Goal: Task Accomplishment & Management: Use online tool/utility

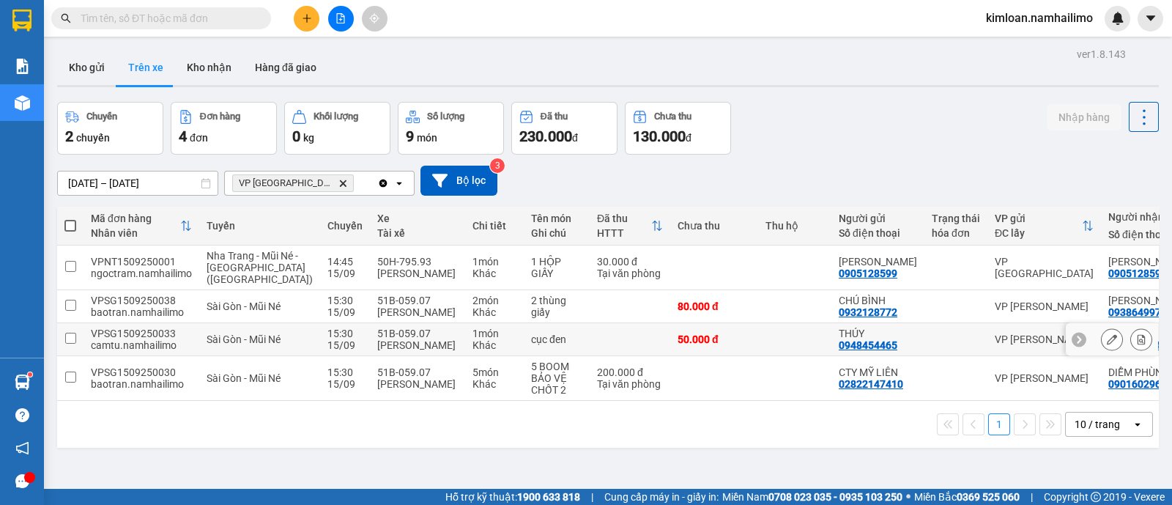
scroll to position [67, 0]
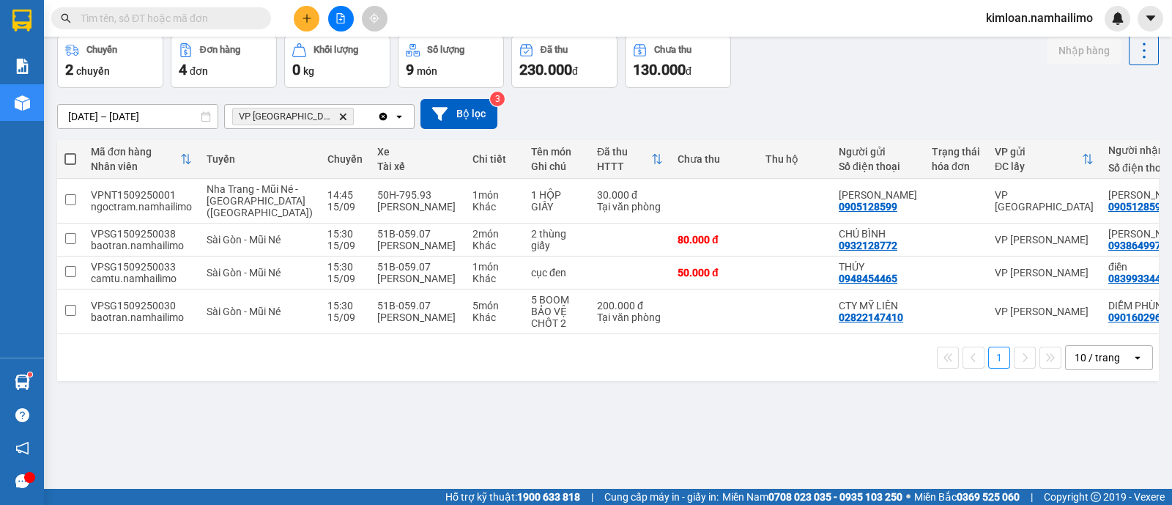
click at [517, 424] on div "ver 1.8.143 Kho gửi Trên xe Kho nhận Hàng đã giao Chuyến 2 chuyến Đơn hàng 4 đơ…" at bounding box center [607, 229] width 1113 height 505
click at [434, 437] on div "ver 1.8.143 Kho gửi Trên xe Kho nhận Hàng đã giao Chuyến 2 chuyến Đơn hàng 4 đơ…" at bounding box center [607, 229] width 1113 height 505
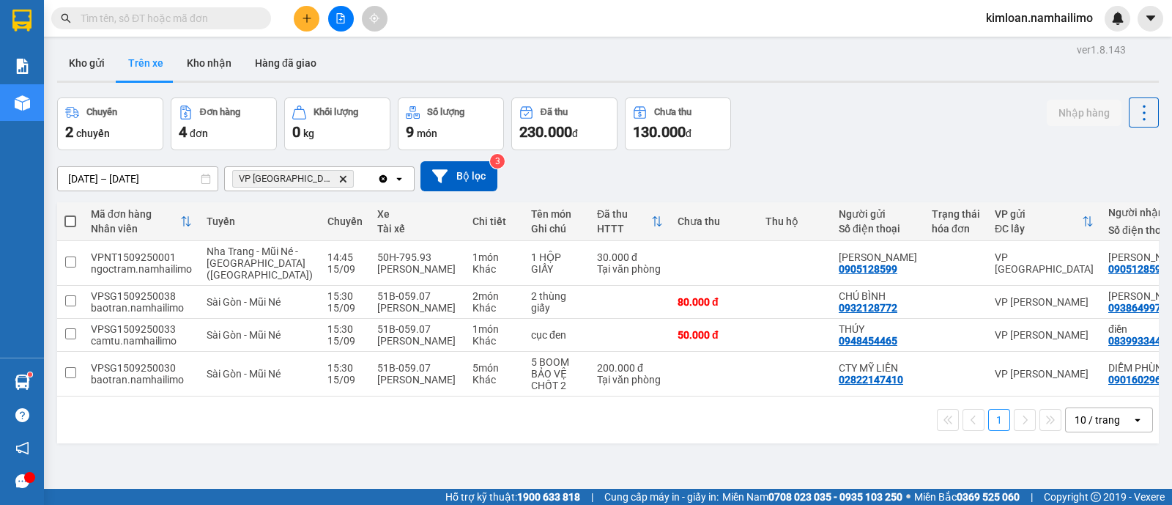
scroll to position [0, 0]
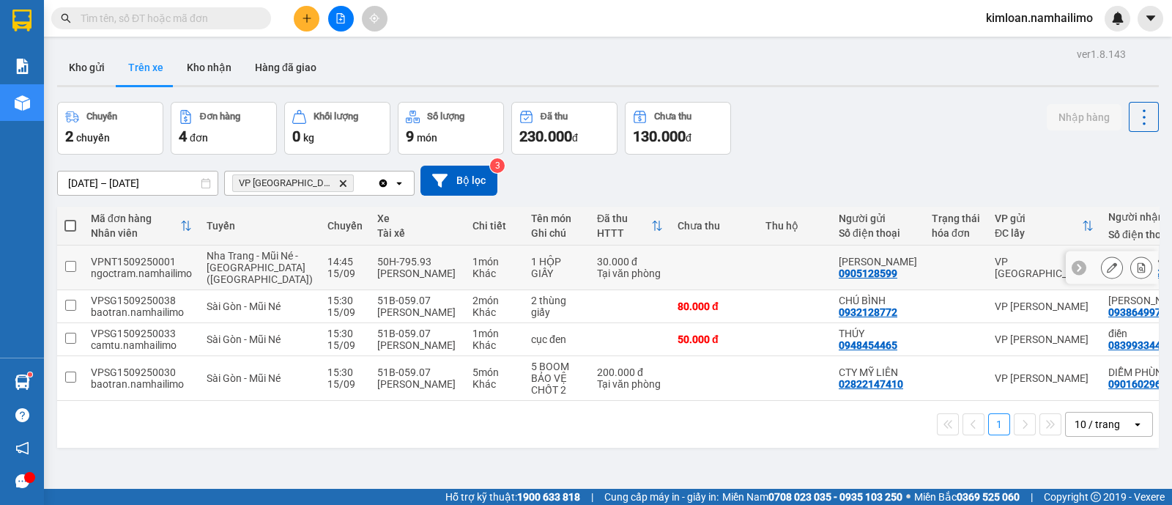
click at [62, 258] on td at bounding box center [70, 267] width 26 height 45
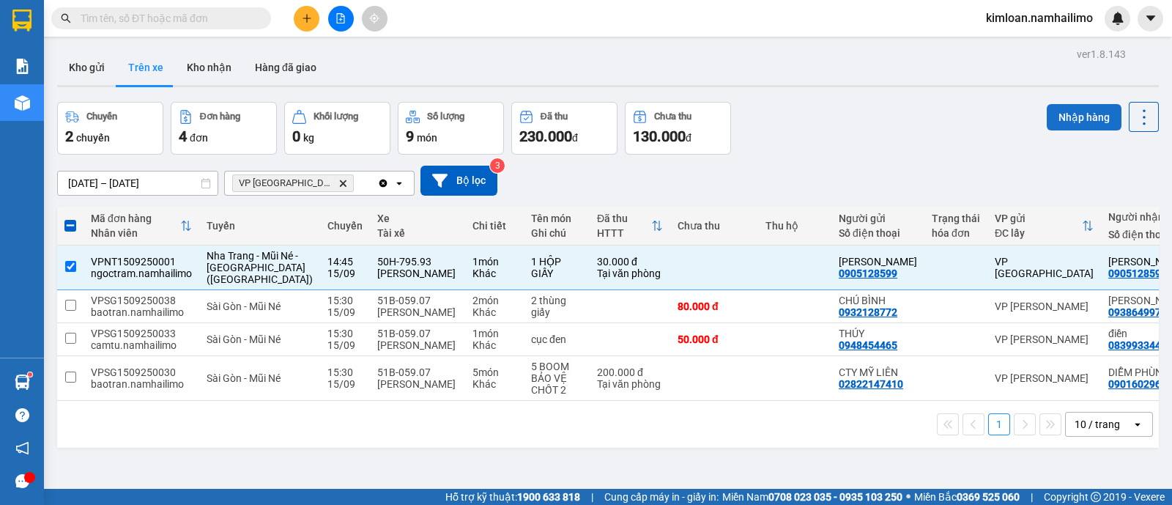
click at [1074, 112] on button "Nhập hàng" at bounding box center [1083, 117] width 75 height 26
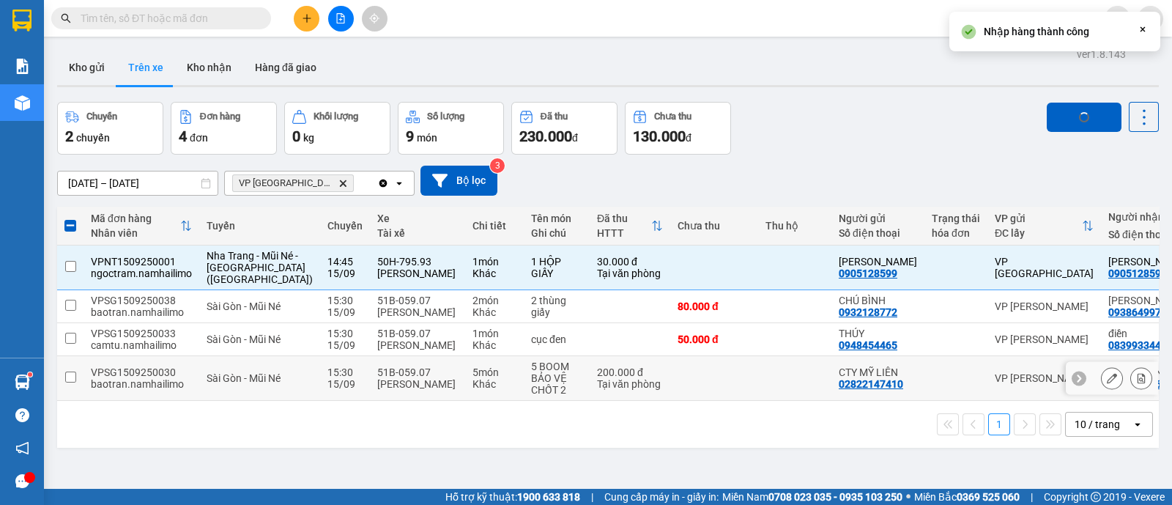
checkbox input "false"
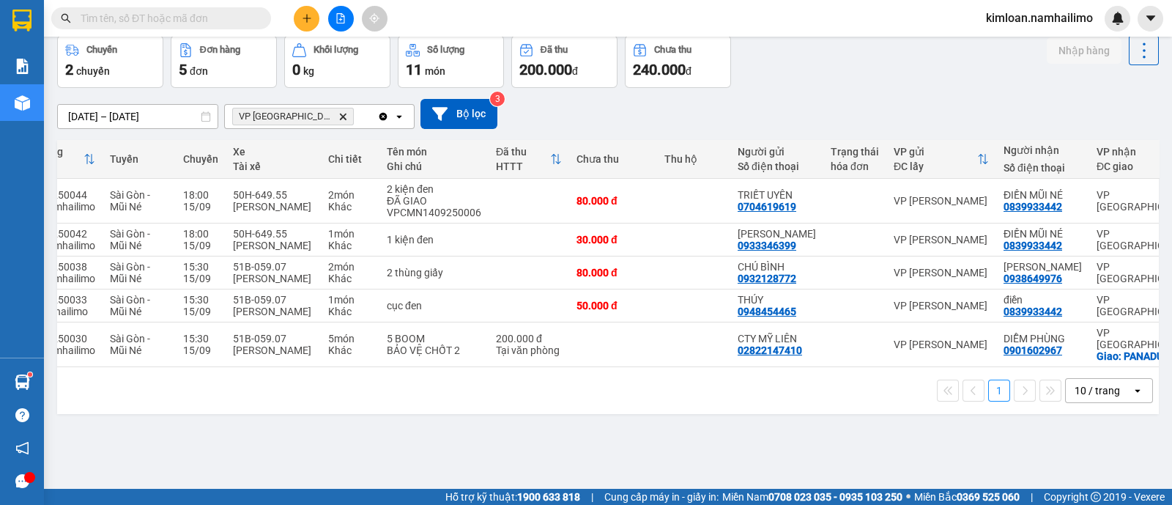
scroll to position [0, 110]
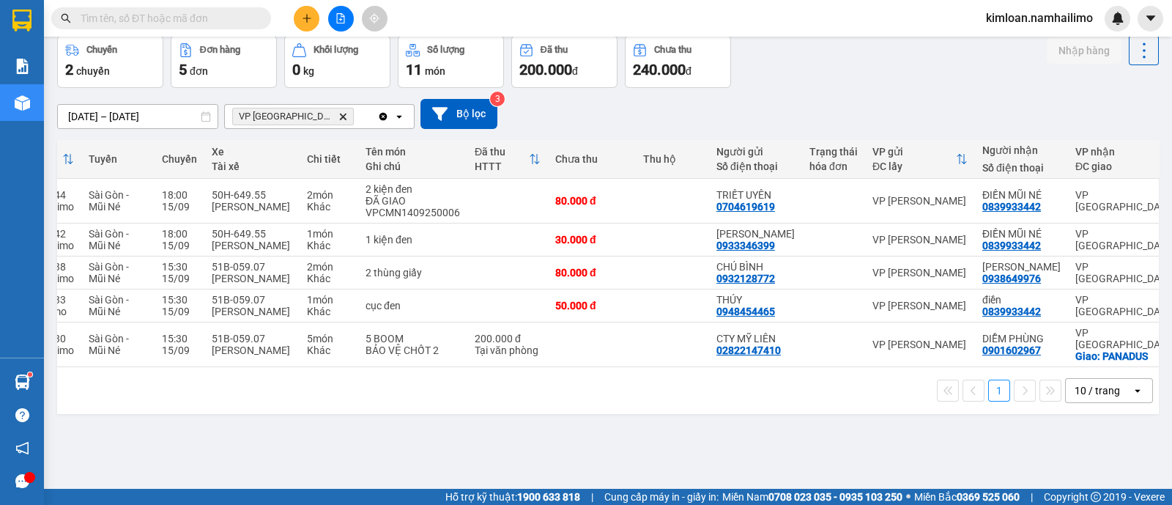
click at [576, 403] on div "1 10 / trang open" at bounding box center [608, 390] width 1090 height 25
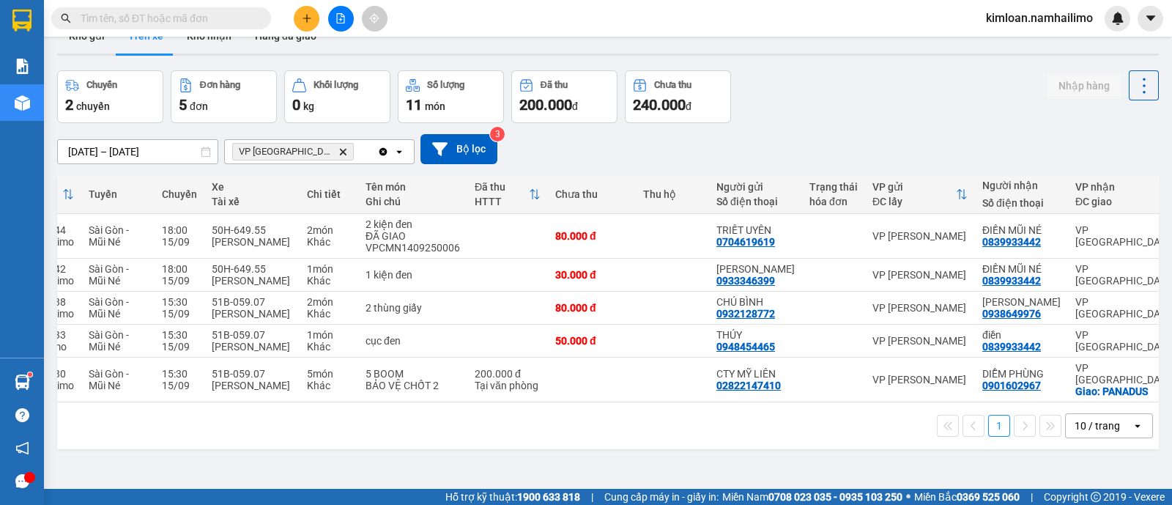
scroll to position [0, 0]
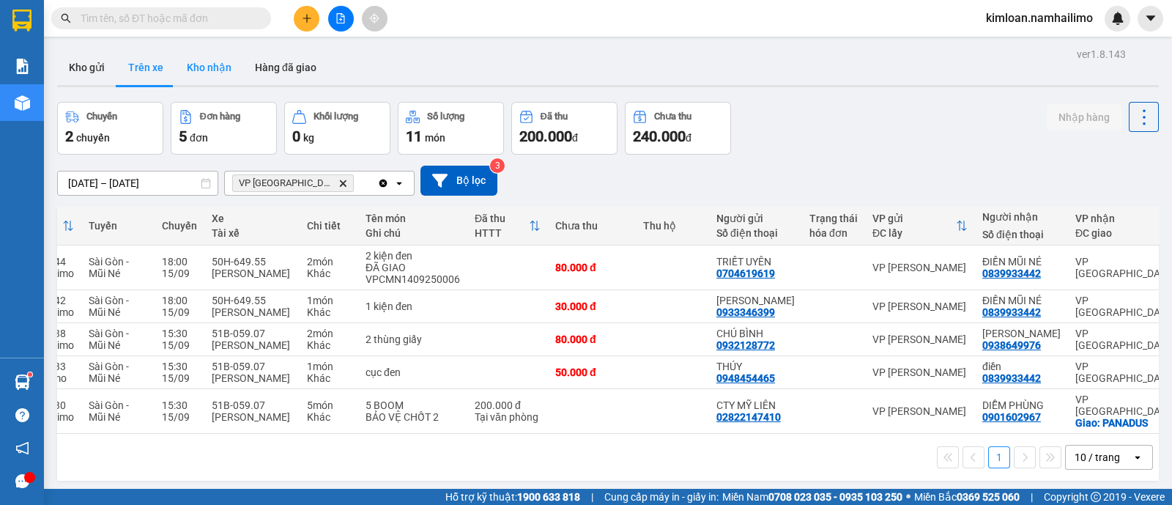
click at [199, 69] on button "Kho nhận" at bounding box center [209, 67] width 68 height 35
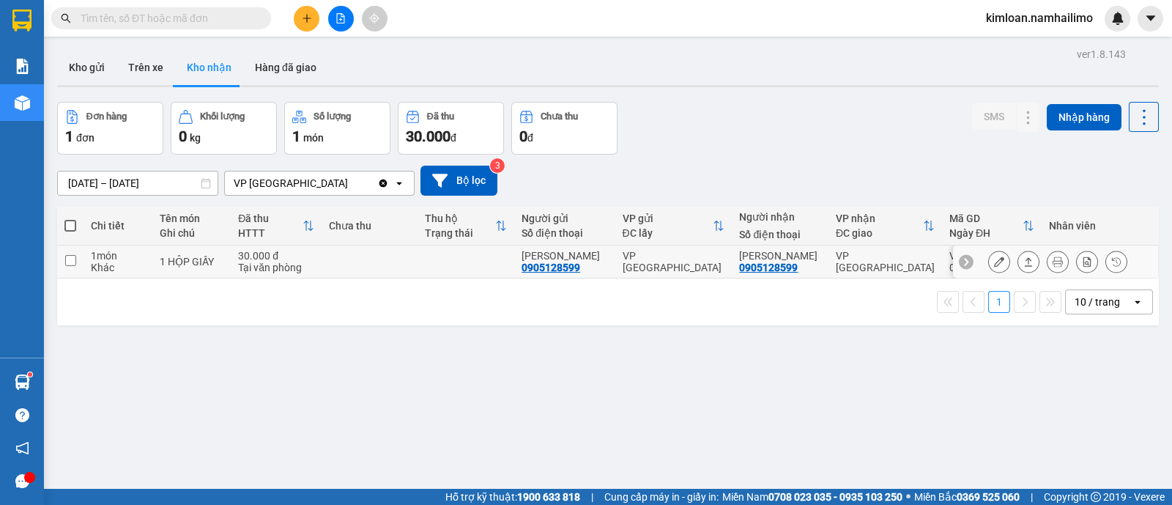
click at [67, 256] on input "checkbox" at bounding box center [70, 260] width 11 height 11
checkbox input "true"
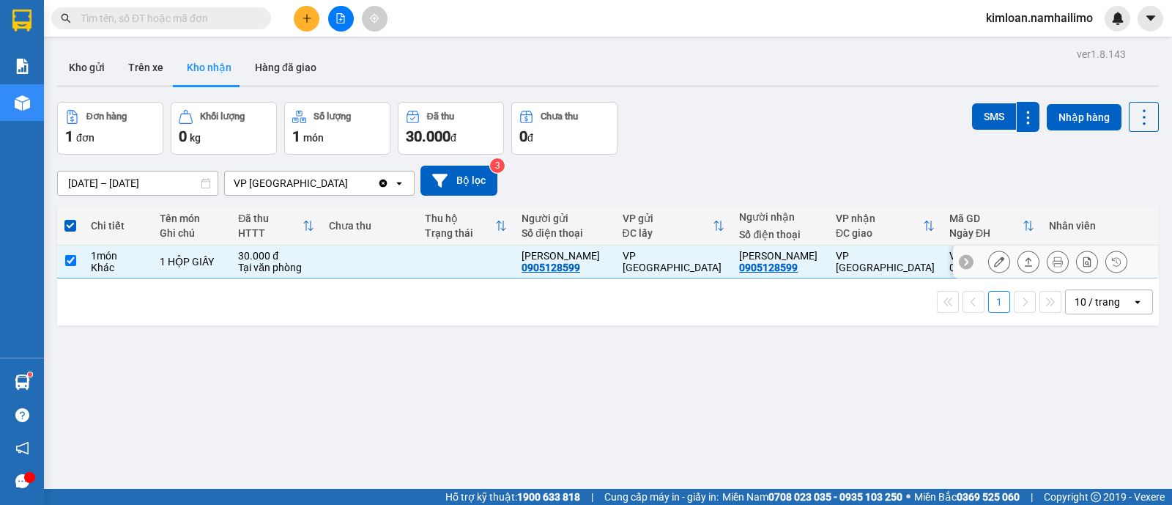
click at [994, 264] on icon at bounding box center [999, 261] width 10 height 10
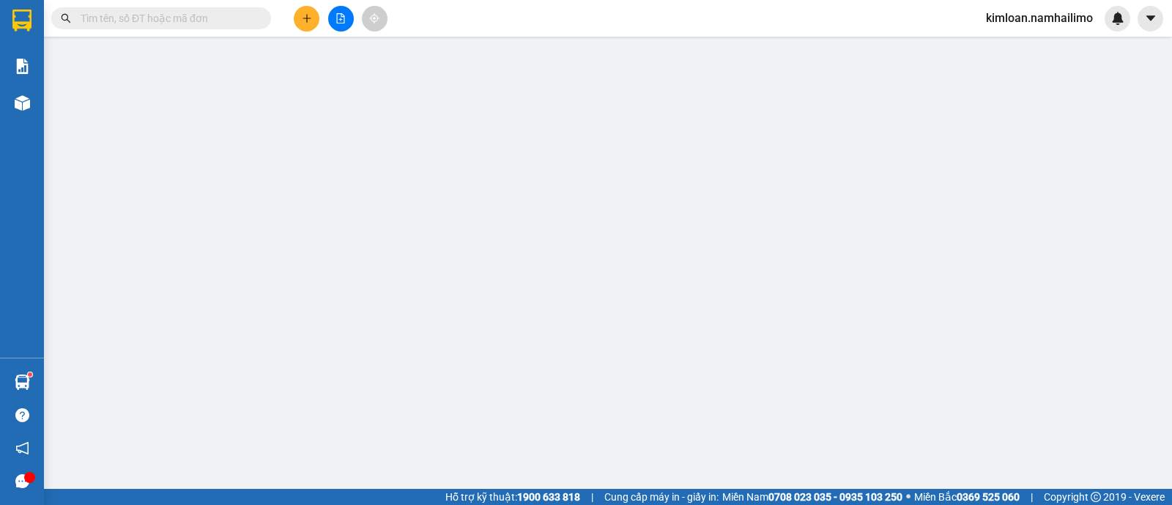
type input "0905128599"
type input "[PERSON_NAME]"
type input "0905128599"
type input "[PERSON_NAME]"
type input "30.000"
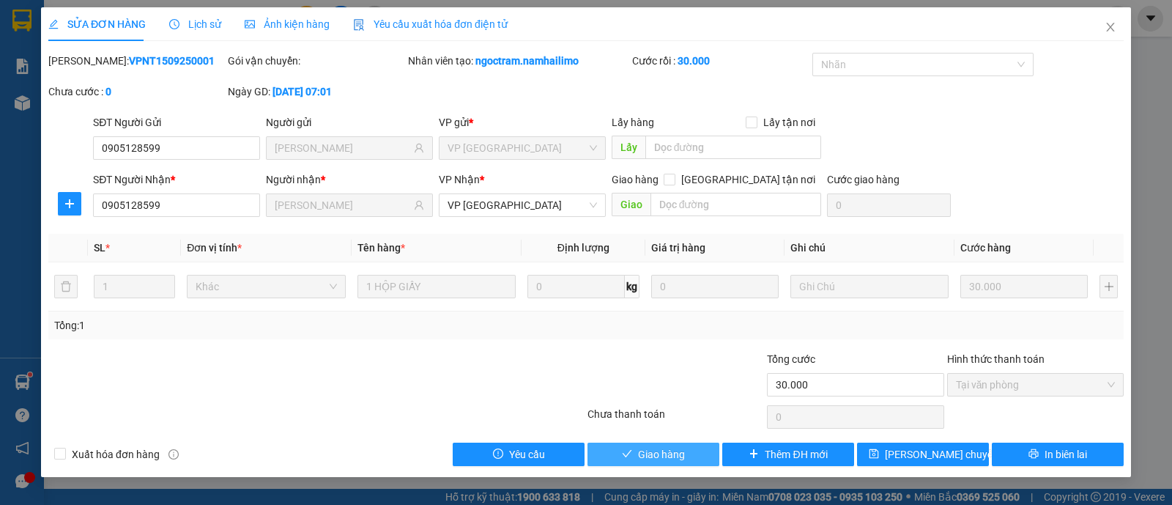
click at [686, 464] on button "Giao hàng" at bounding box center [653, 453] width 132 height 23
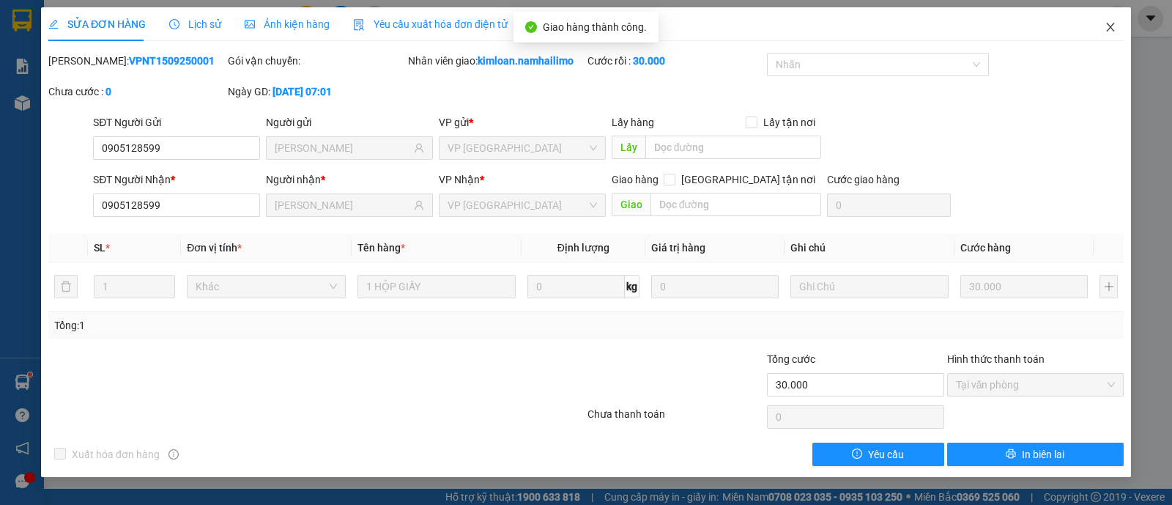
click at [1106, 23] on icon "close" at bounding box center [1110, 27] width 8 height 9
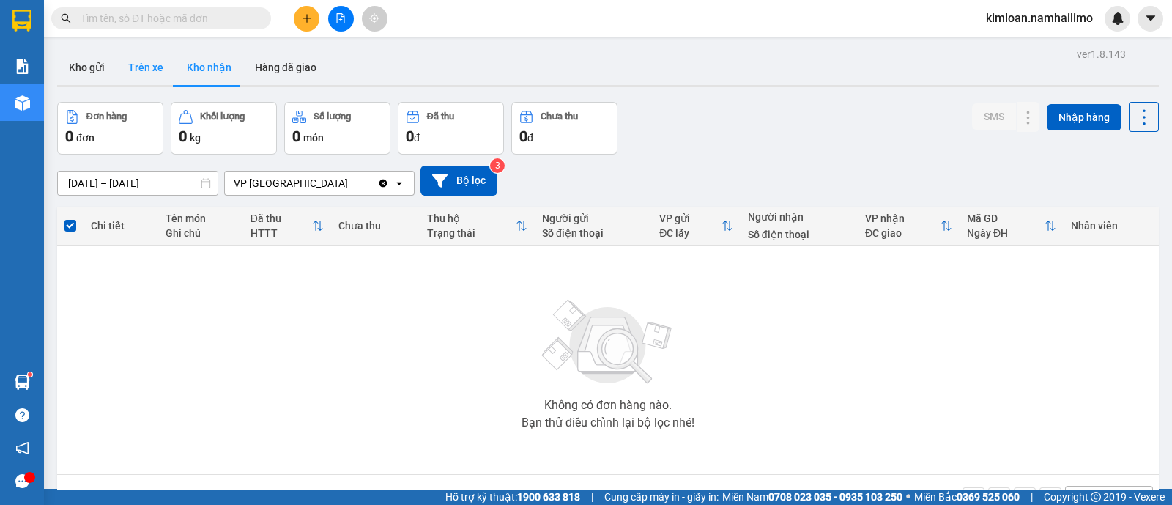
click at [154, 71] on button "Trên xe" at bounding box center [145, 67] width 59 height 35
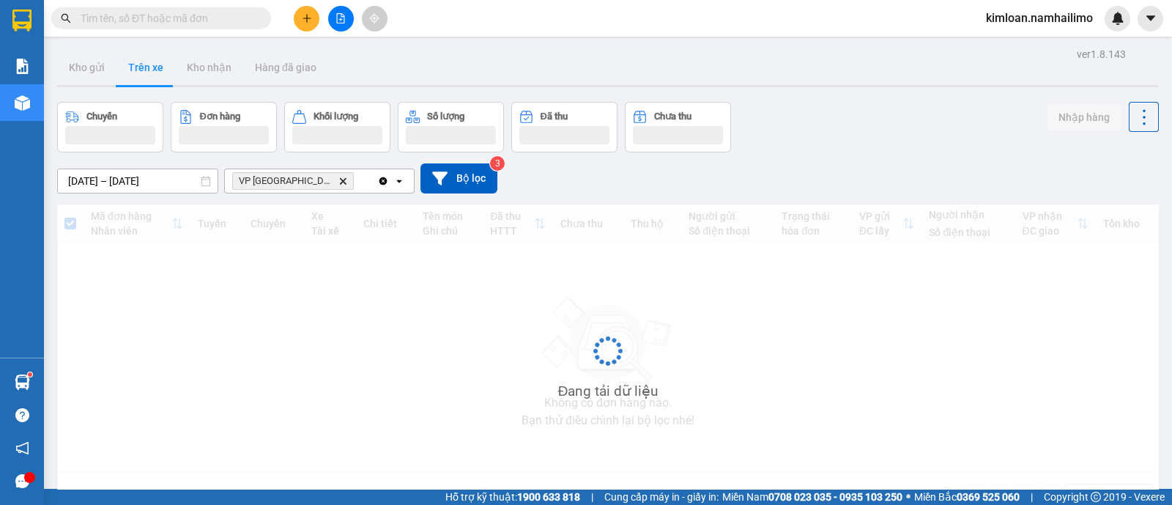
click at [154, 71] on button "Trên xe" at bounding box center [145, 67] width 59 height 35
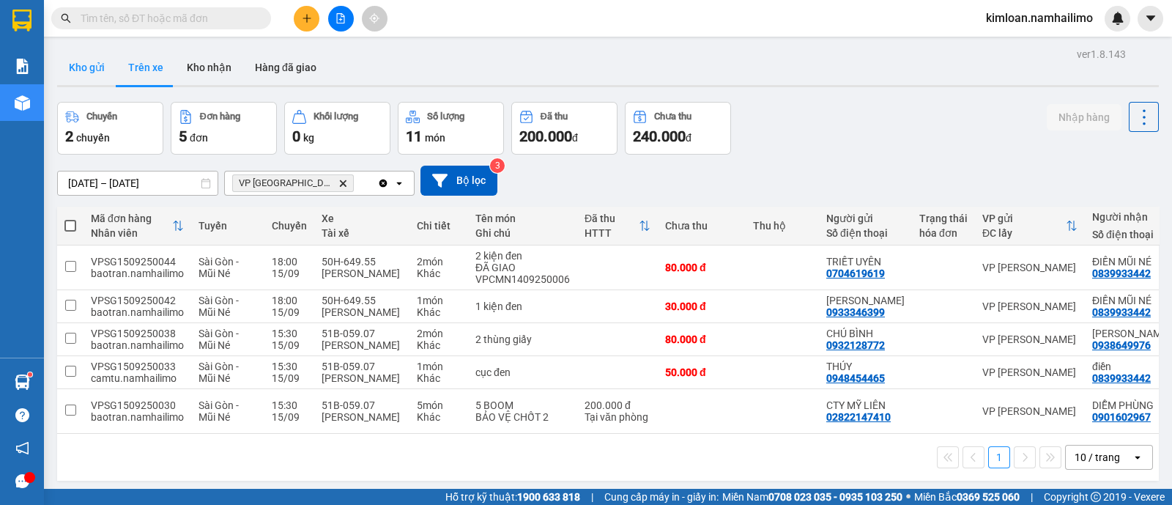
click at [81, 62] on button "Kho gửi" at bounding box center [86, 67] width 59 height 35
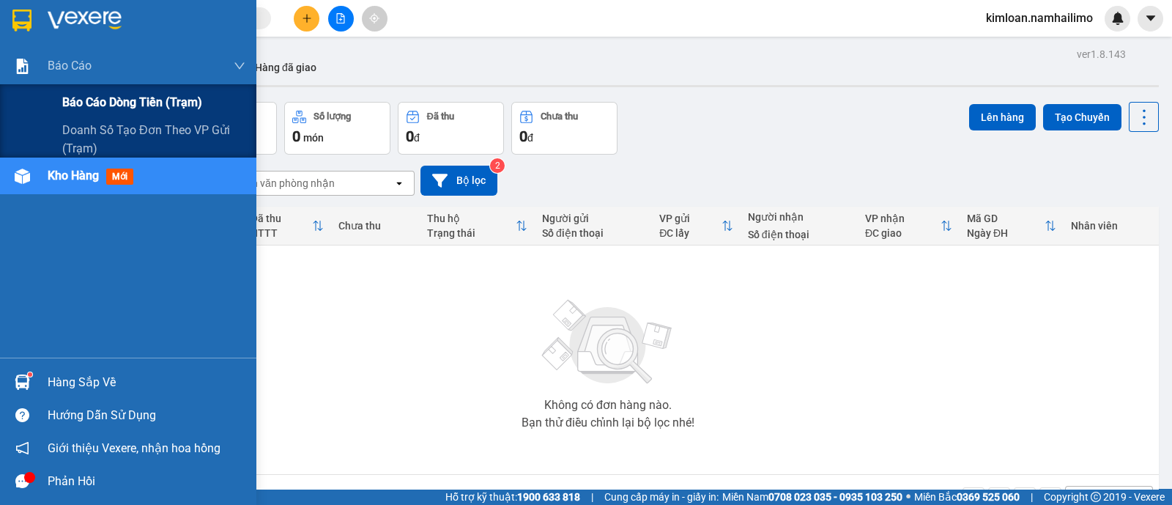
click at [97, 107] on span "Báo cáo dòng tiền (trạm)" at bounding box center [132, 102] width 140 height 18
